Goal: Information Seeking & Learning: Learn about a topic

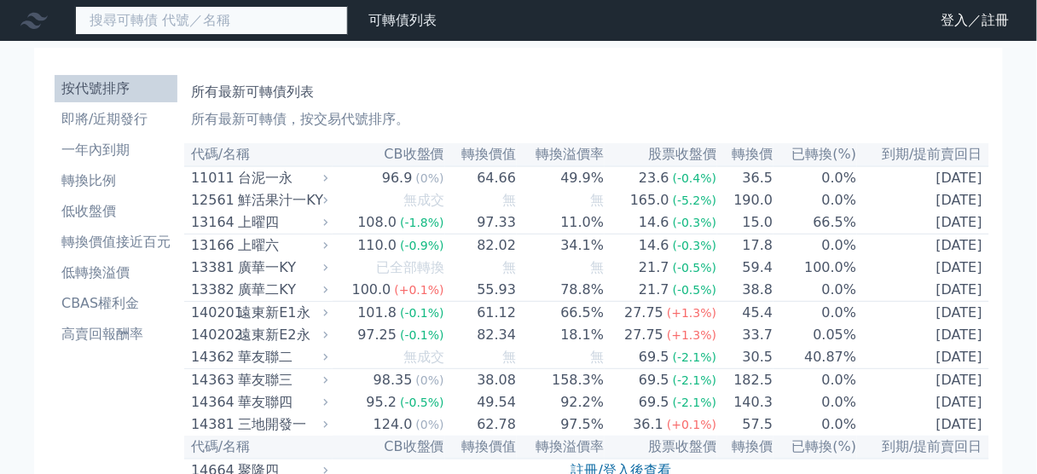
click at [141, 10] on input at bounding box center [211, 20] width 273 height 29
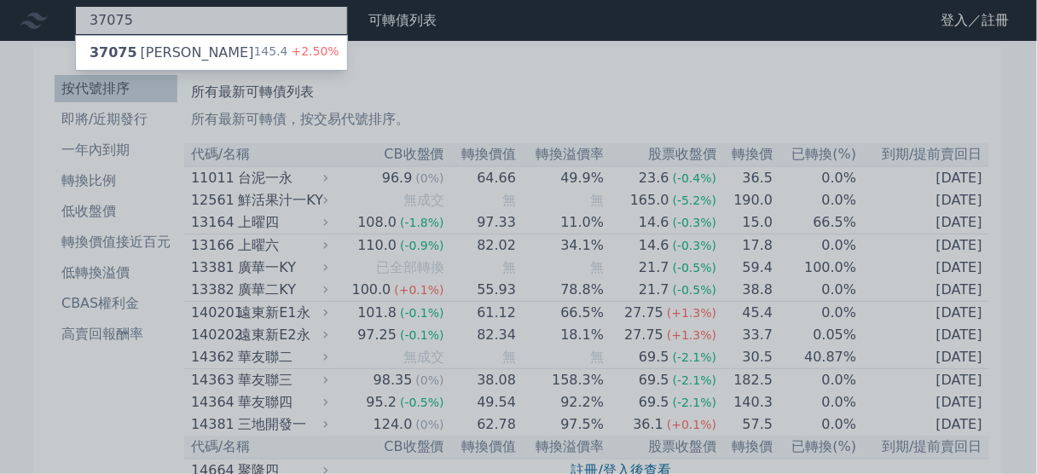
type input "37075"
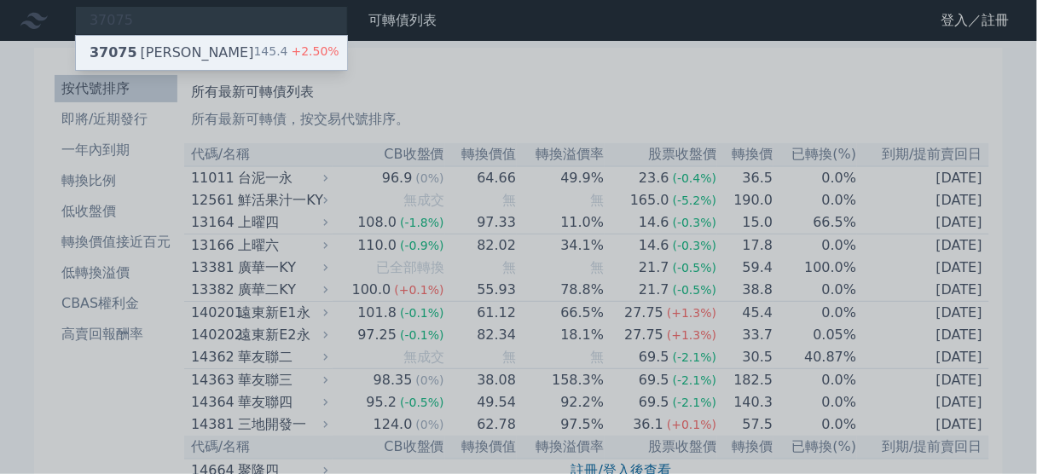
click at [246, 51] on div "37075 漢磊五 145.4 +2.50%" at bounding box center [211, 53] width 271 height 34
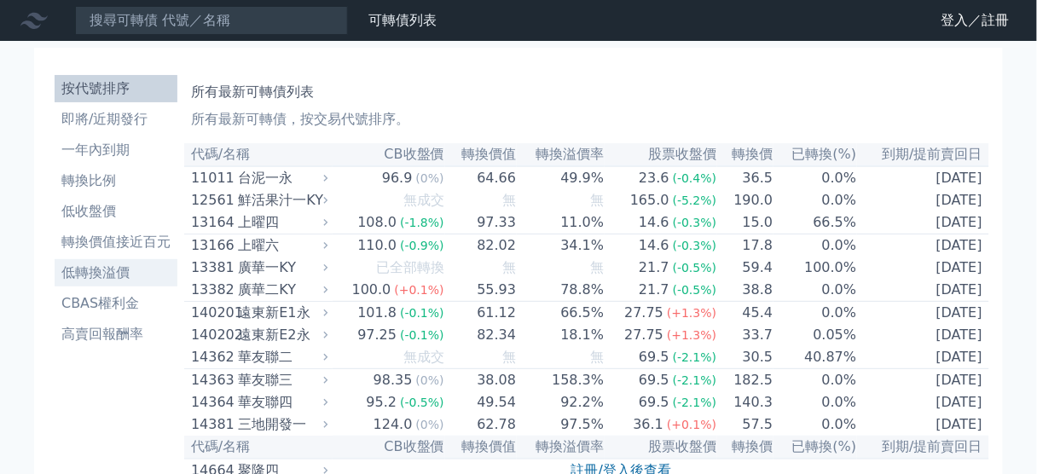
click at [101, 281] on li "低轉換溢價" at bounding box center [116, 273] width 123 height 20
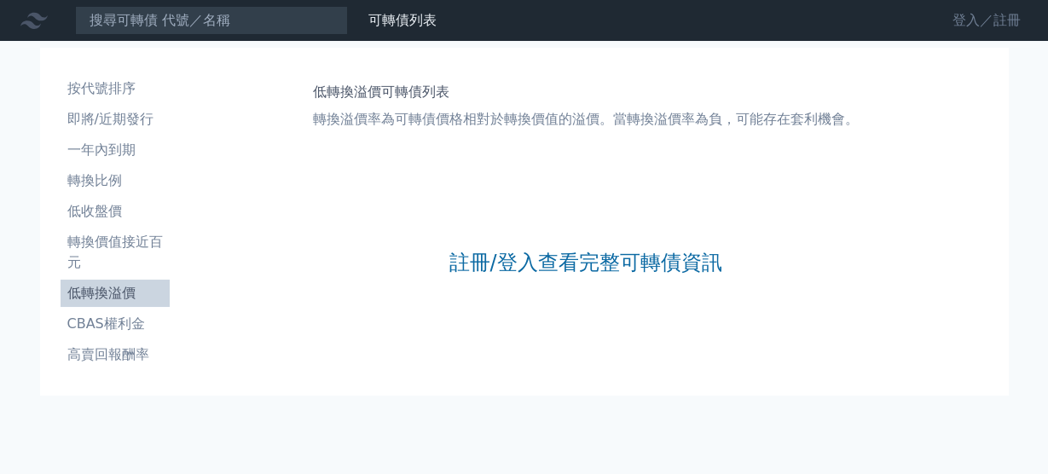
click at [1016, 18] on link "登入／註冊" at bounding box center [987, 20] width 96 height 27
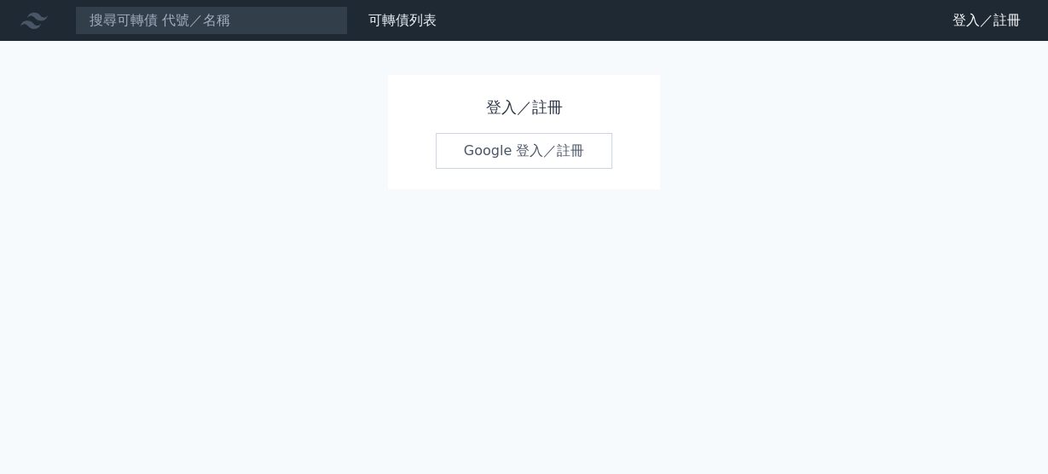
click at [548, 149] on link "Google 登入／註冊" at bounding box center [524, 151] width 177 height 36
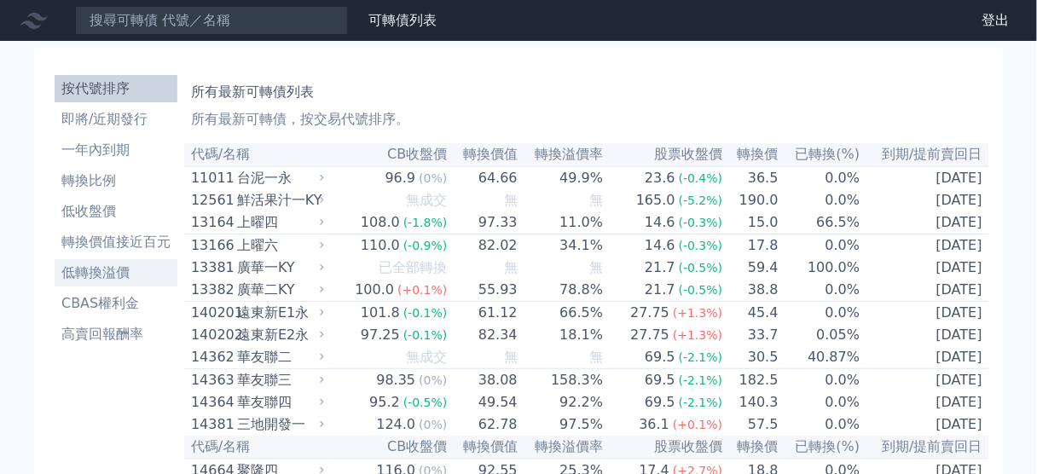
click at [106, 270] on li "低轉換溢價" at bounding box center [116, 273] width 123 height 20
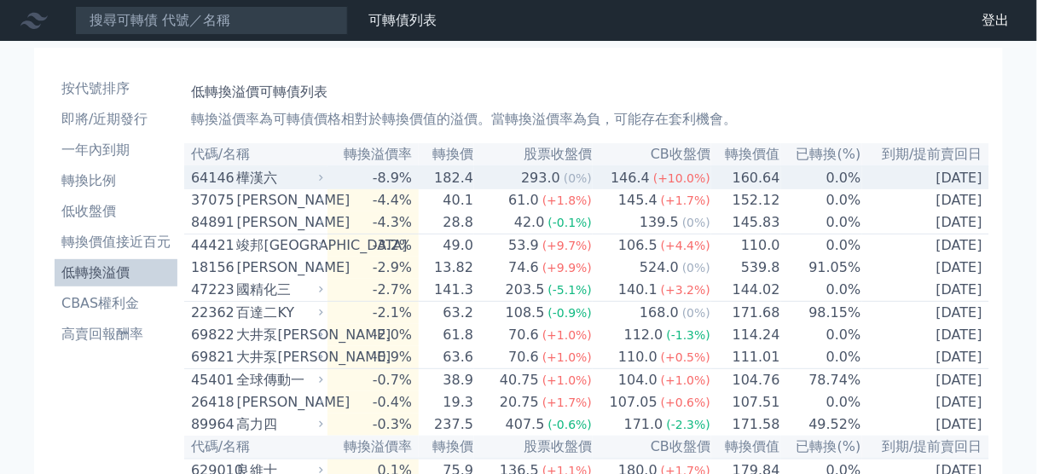
click at [239, 181] on div "樺漢六" at bounding box center [278, 178] width 83 height 20
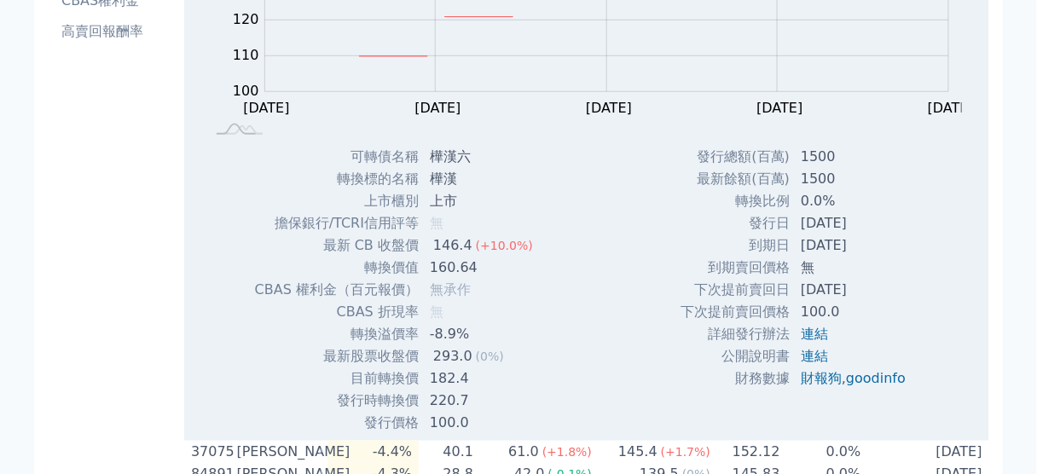
scroll to position [341, 0]
